Goal: Obtain resource: Download file/media

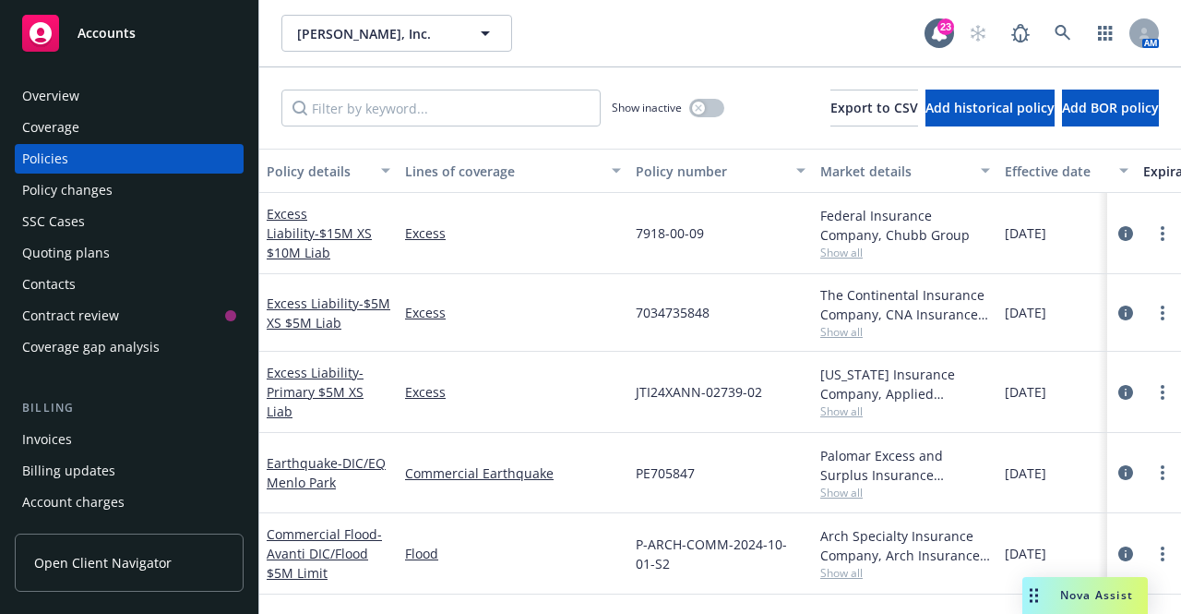
click at [158, 186] on div "Policy changes" at bounding box center [129, 190] width 214 height 30
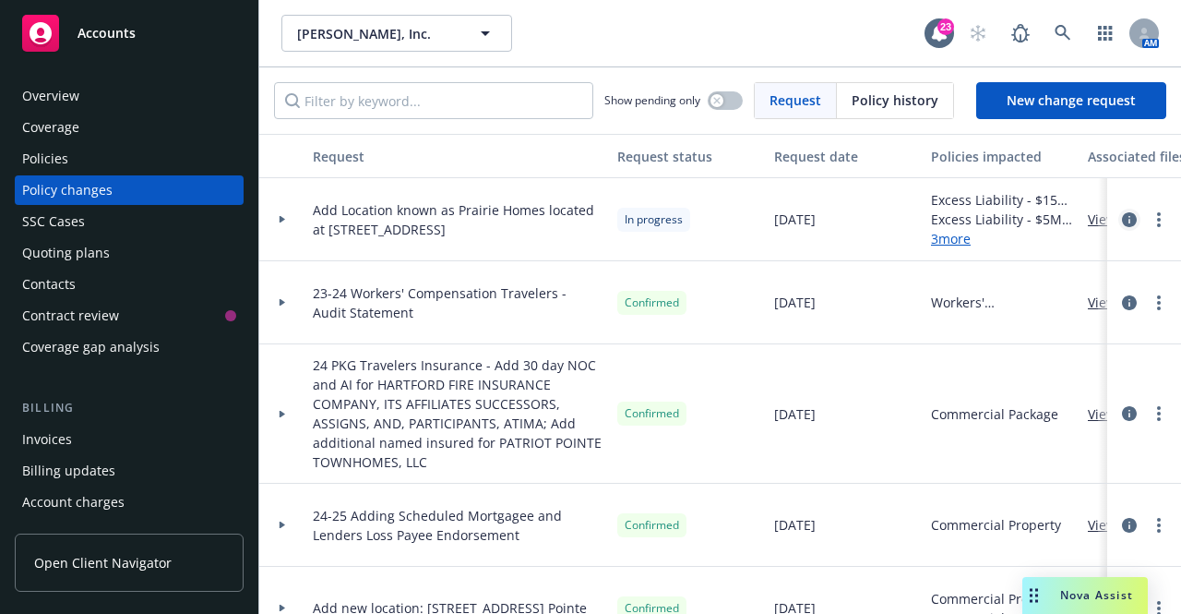
click at [1122, 213] on icon "circleInformation" at bounding box center [1129, 219] width 15 height 15
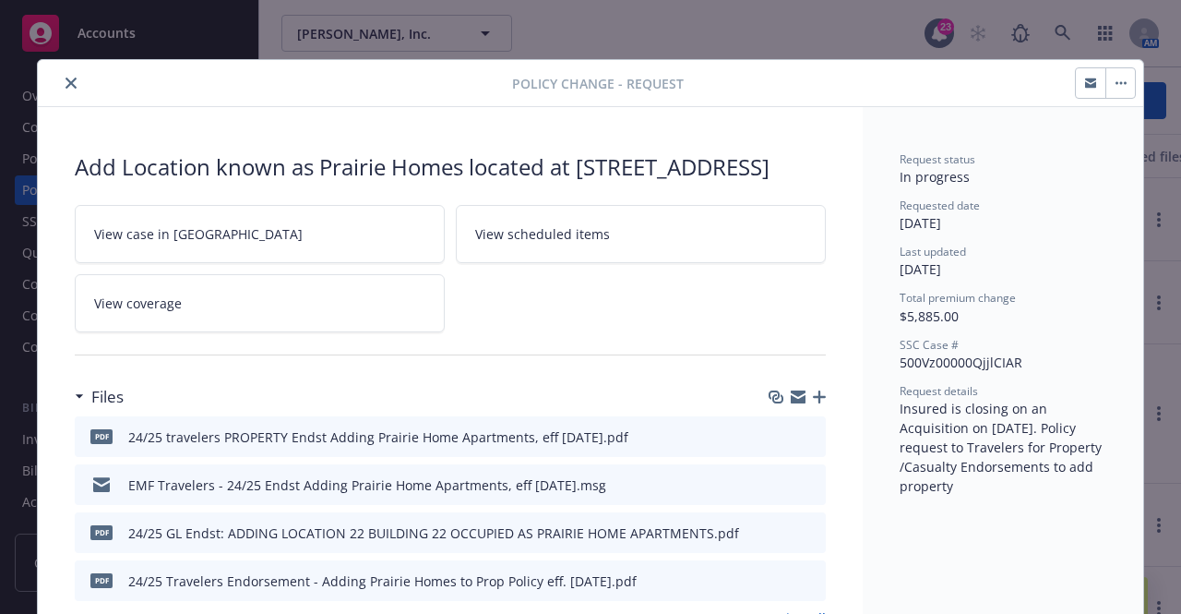
scroll to position [55, 0]
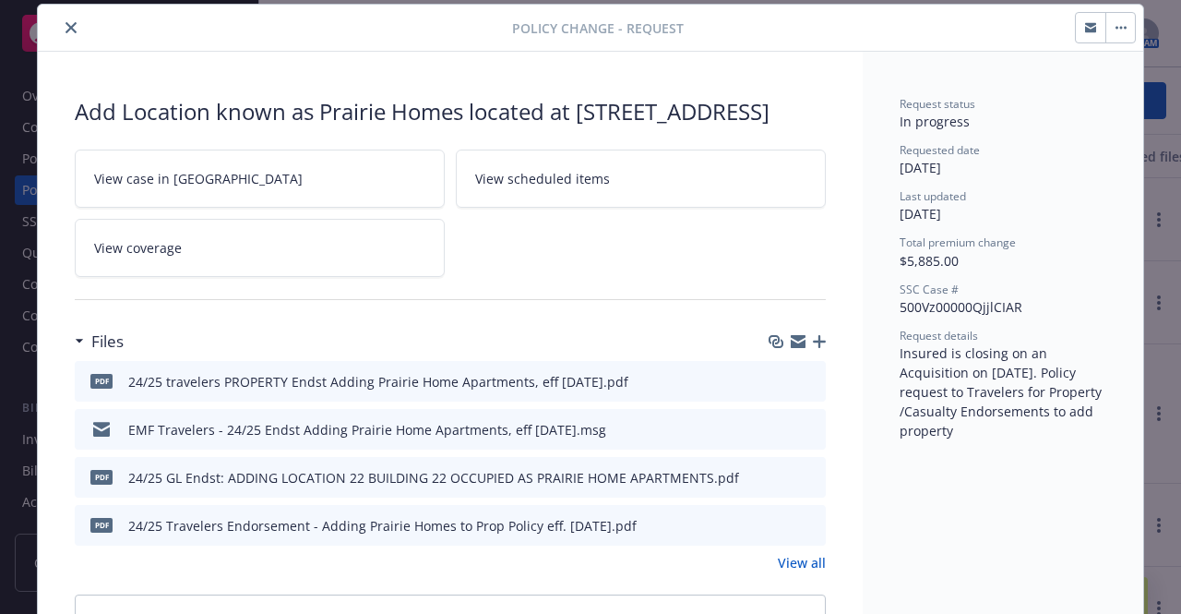
click at [771, 388] on icon "download file" at bounding box center [778, 380] width 15 height 15
click at [60, 25] on button "close" at bounding box center [71, 28] width 22 height 22
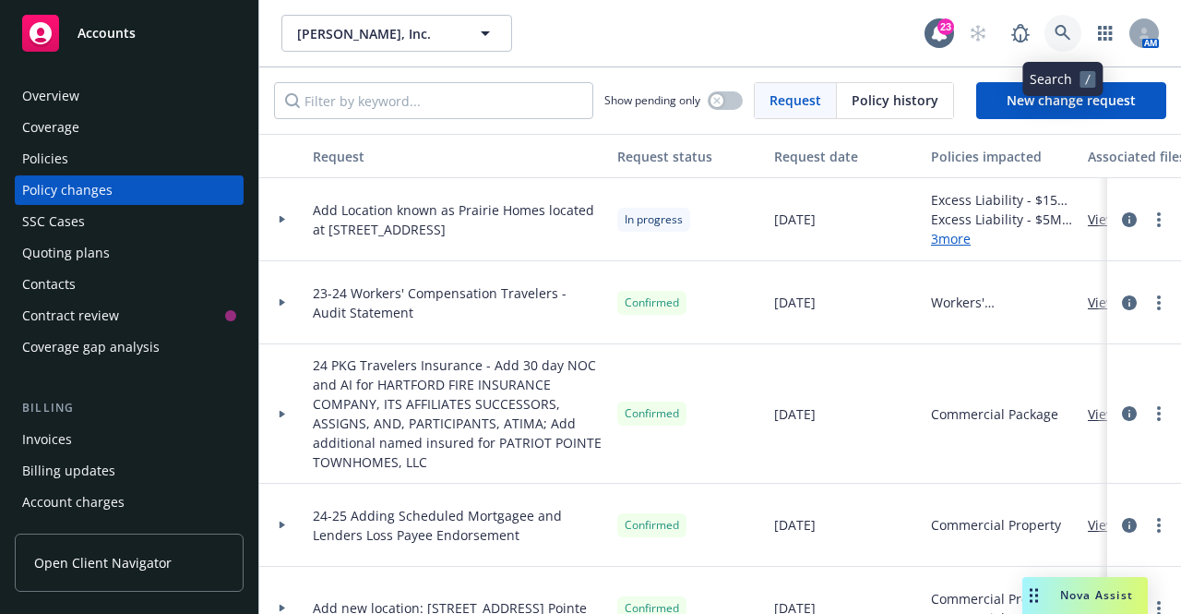
click at [1062, 34] on icon at bounding box center [1063, 33] width 17 height 17
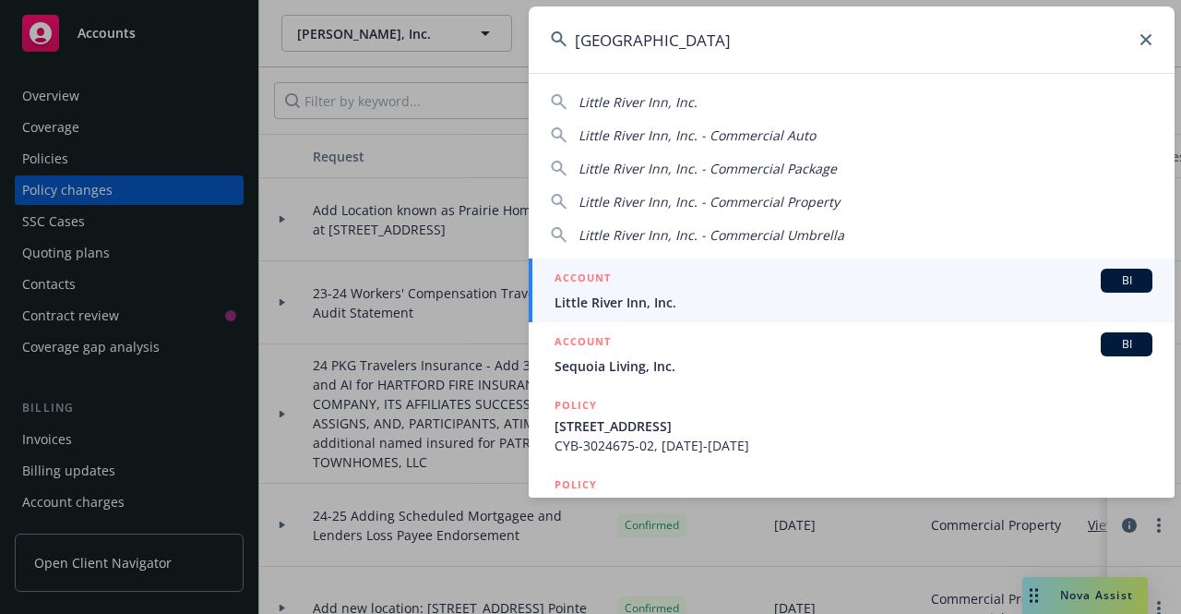
type input "[GEOGRAPHIC_DATA]"
click at [660, 299] on span "Little River Inn, Inc." at bounding box center [854, 302] width 598 height 19
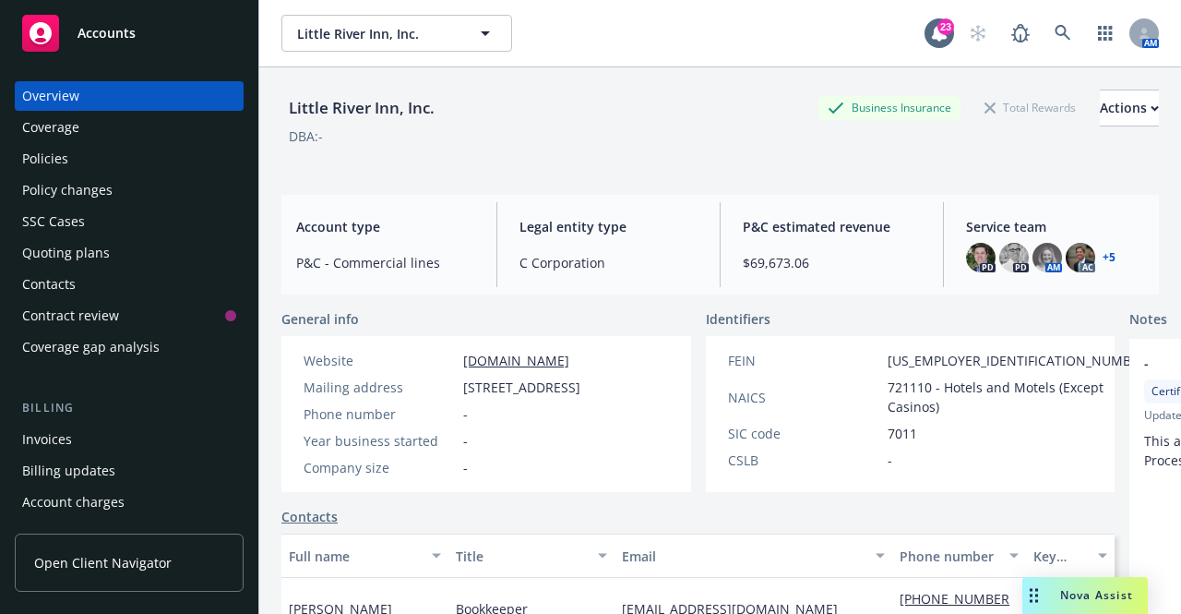
click at [79, 150] on div "Policies" at bounding box center [129, 159] width 214 height 30
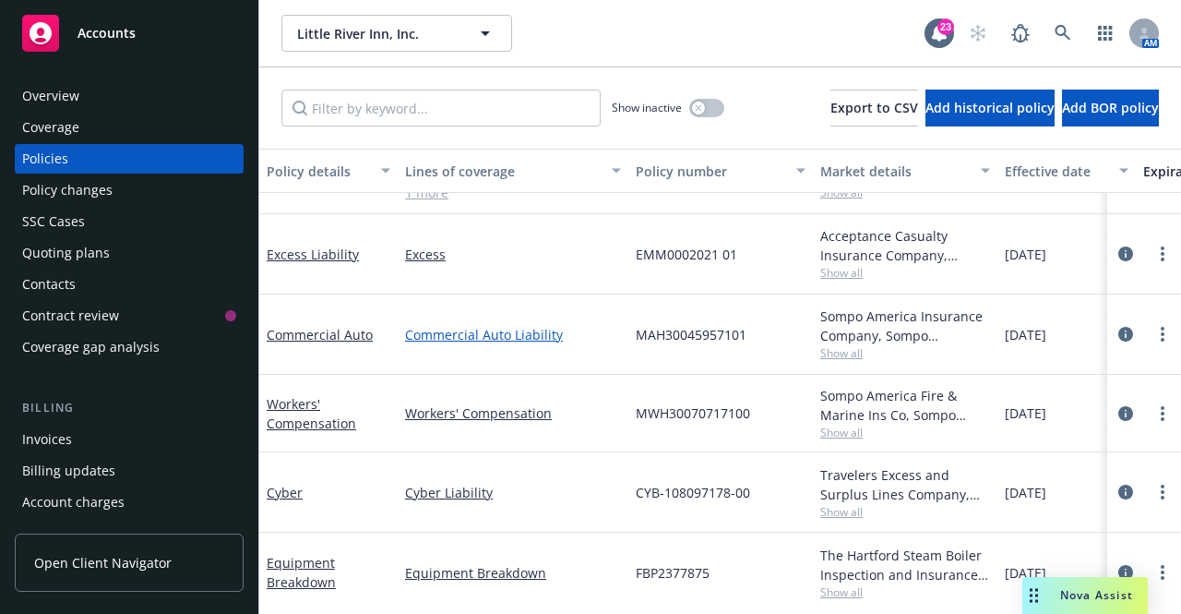
scroll to position [646, 0]
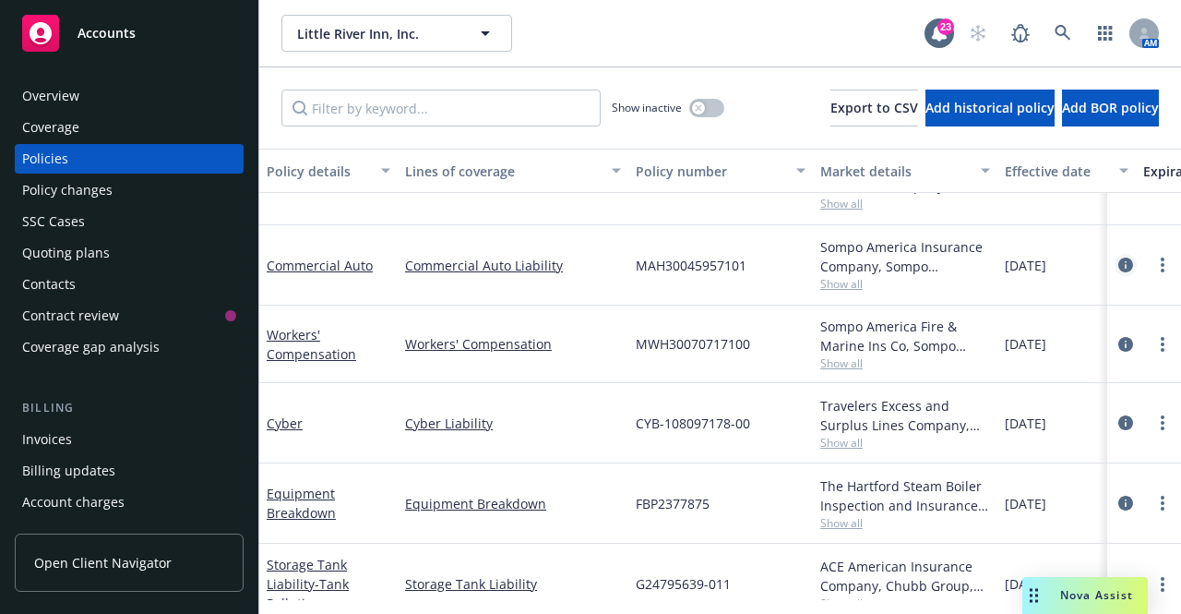
click at [1119, 265] on icon "circleInformation" at bounding box center [1126, 265] width 15 height 15
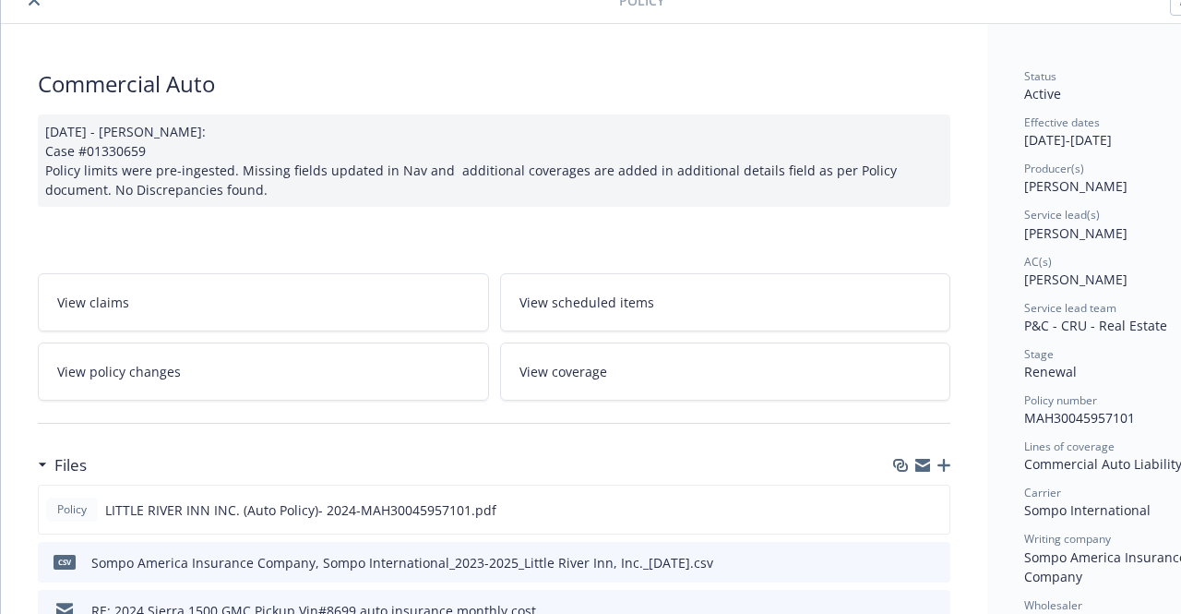
scroll to position [92, 0]
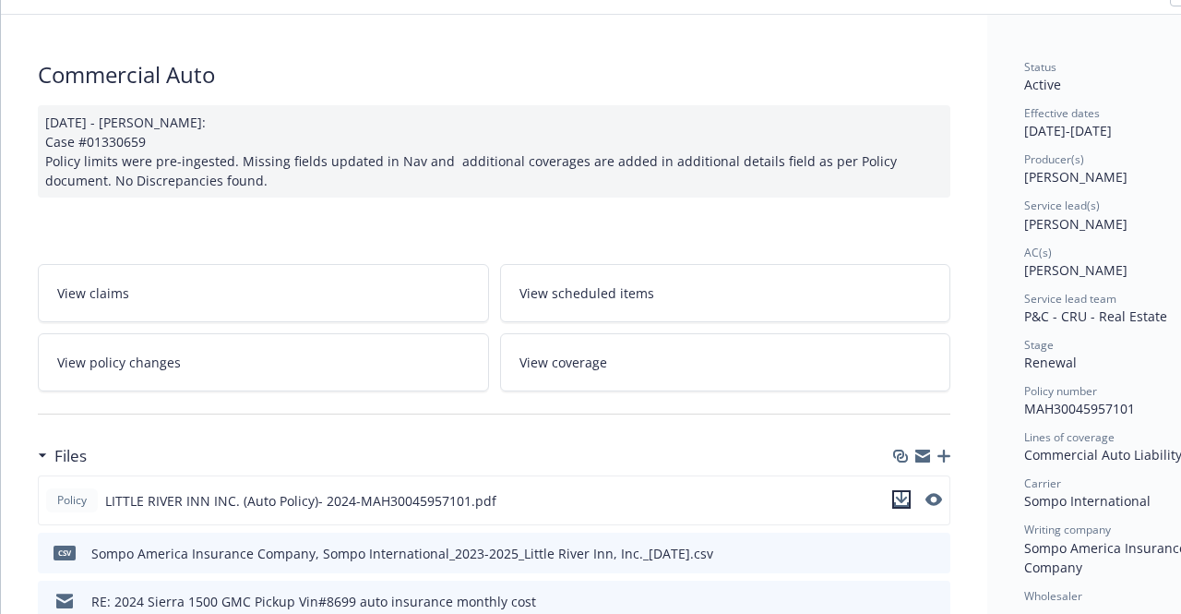
click at [904, 497] on icon "download file" at bounding box center [901, 499] width 15 height 15
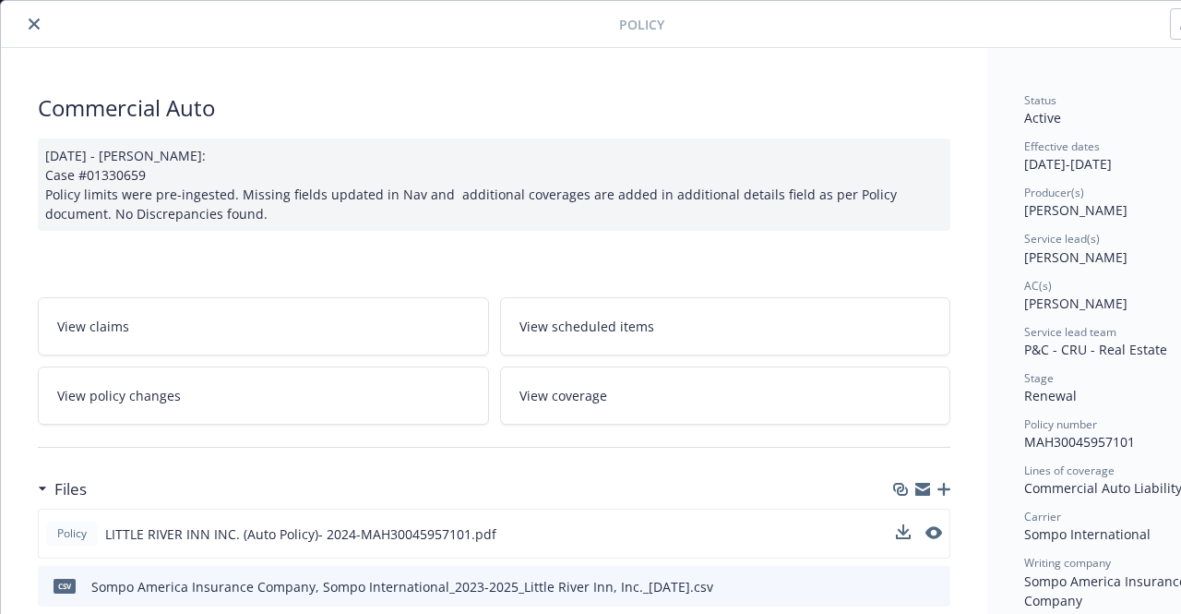
scroll to position [0, 0]
